Goal: Task Accomplishment & Management: Use online tool/utility

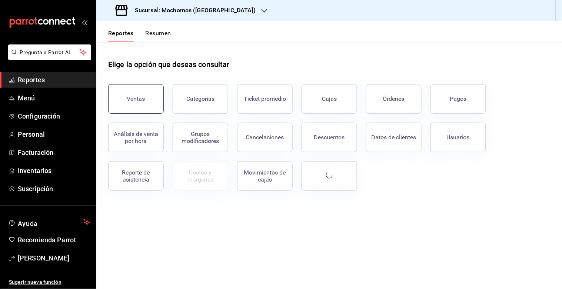
click at [131, 96] on div "Ventas" at bounding box center [136, 98] width 18 height 7
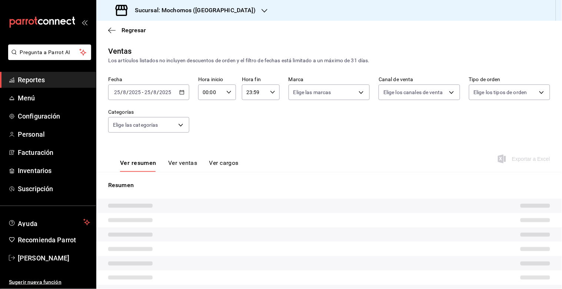
type input "05:00"
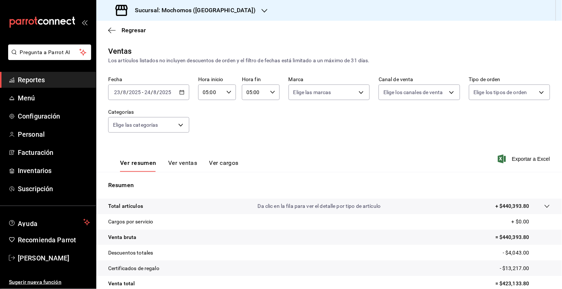
click at [179, 90] on icon "button" at bounding box center [181, 92] width 5 height 5
click at [179, 91] on icon "button" at bounding box center [181, 92] width 5 height 5
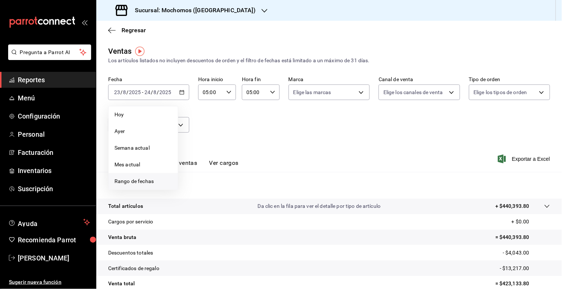
click at [140, 182] on span "Rango de fechas" at bounding box center [143, 182] width 57 height 8
click at [193, 189] on abbr "18" at bounding box center [193, 190] width 5 height 5
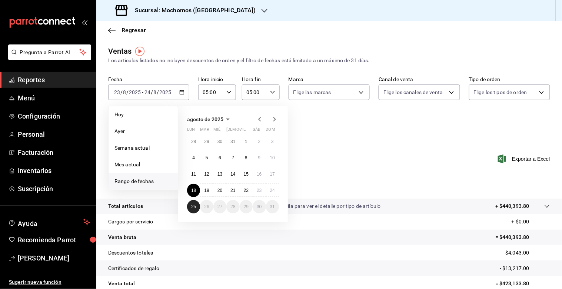
click at [195, 205] on abbr "25" at bounding box center [193, 206] width 5 height 5
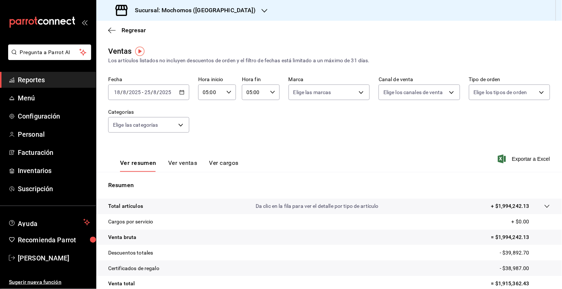
click at [280, 136] on div "Fecha [DATE] [DATE] - [DATE] [DATE] Hora inicio 05:00 Hora inicio Hora fin 05:0…" at bounding box center [329, 108] width 442 height 65
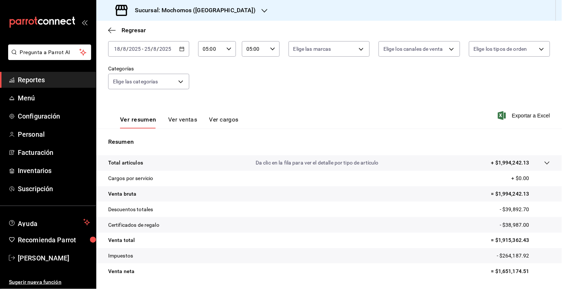
scroll to position [41, 0]
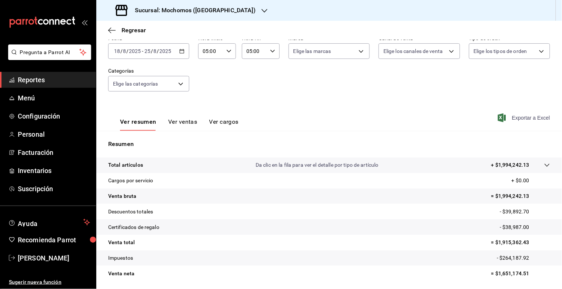
click at [512, 116] on span "Exportar a Excel" at bounding box center [525, 117] width 51 height 9
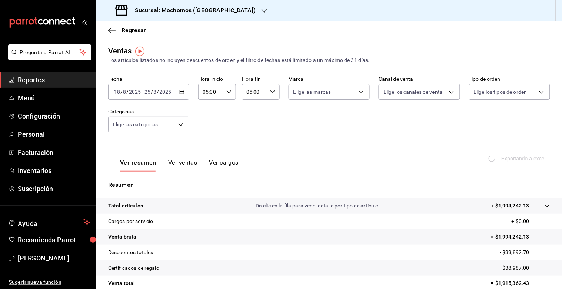
scroll to position [0, 0]
